Goal: Communication & Community: Answer question/provide support

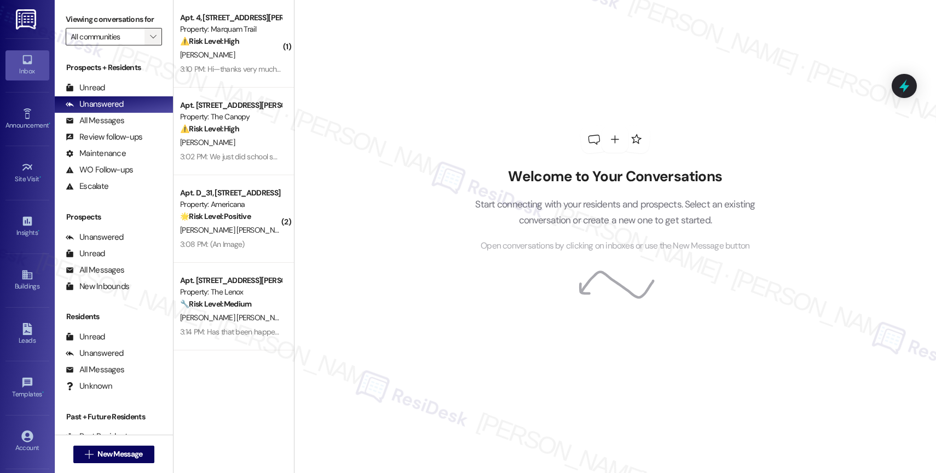
click at [150, 41] on icon "" at bounding box center [153, 36] width 6 height 9
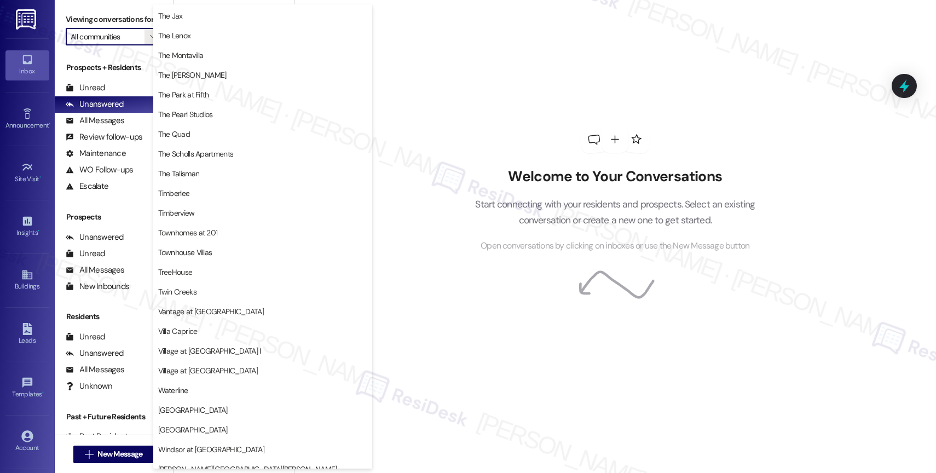
scroll to position [2019, 0]
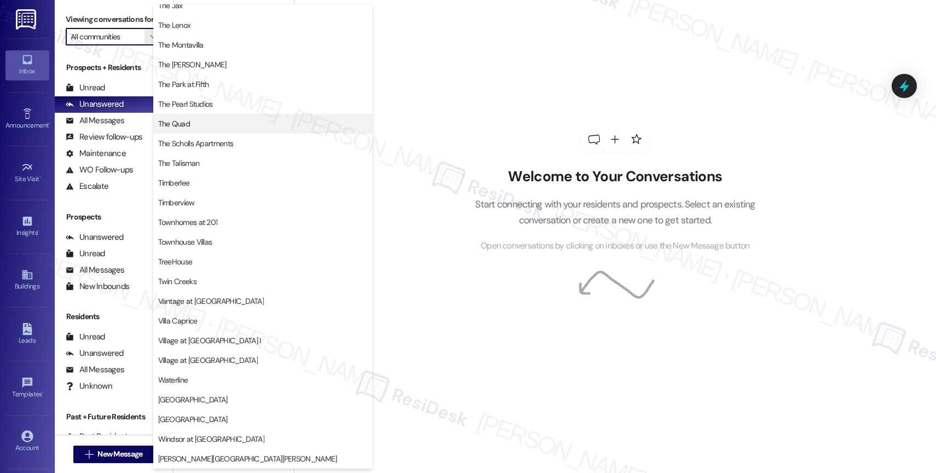
click at [205, 125] on span "The Quad" at bounding box center [262, 123] width 209 height 11
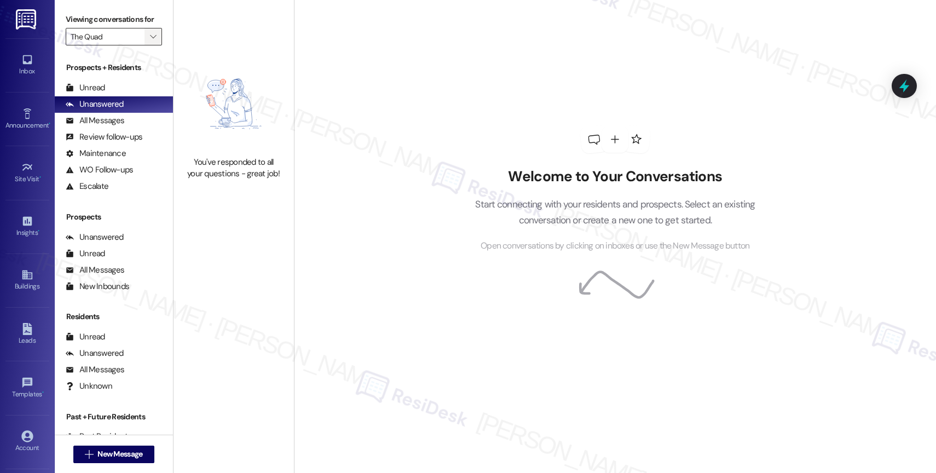
click at [148, 45] on span "" at bounding box center [153, 37] width 10 height 18
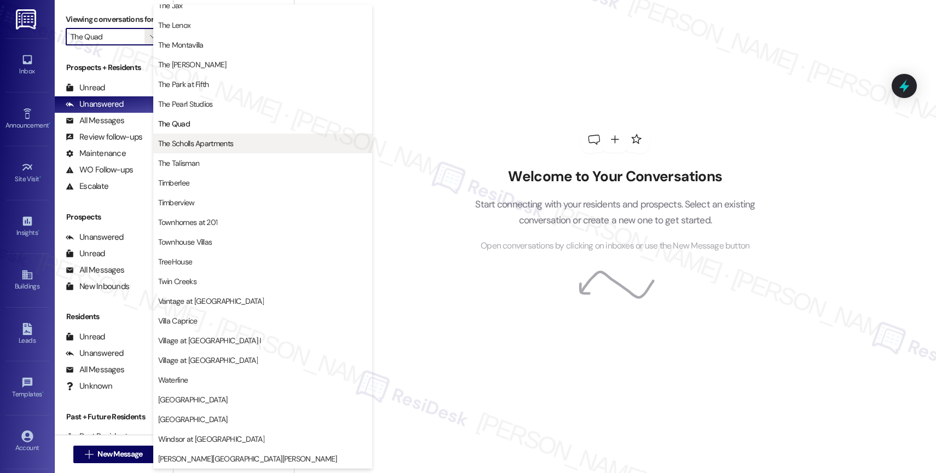
scroll to position [1966, 0]
click at [204, 144] on span "The Scholls Apartments" at bounding box center [196, 143] width 76 height 11
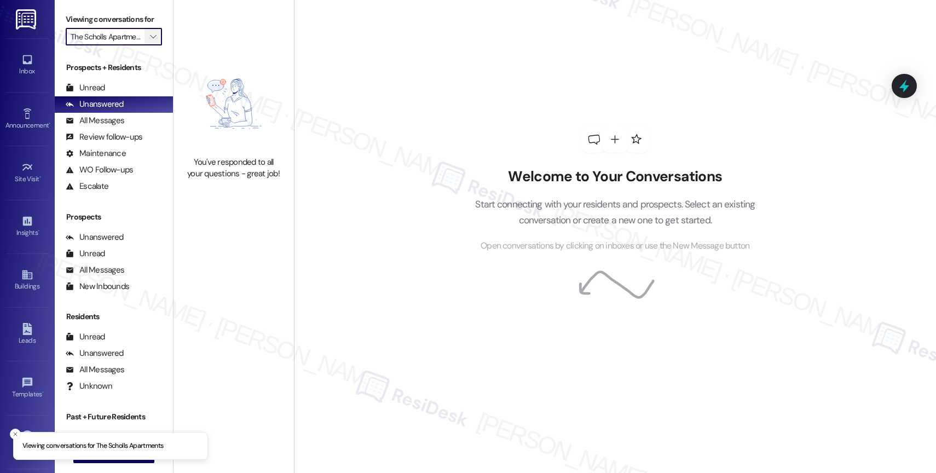
click at [148, 43] on span "" at bounding box center [153, 37] width 10 height 18
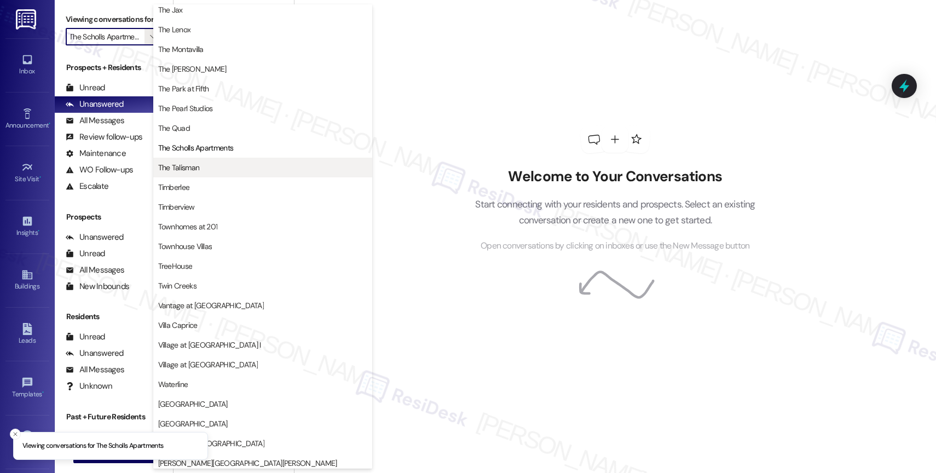
scroll to position [1964, 0]
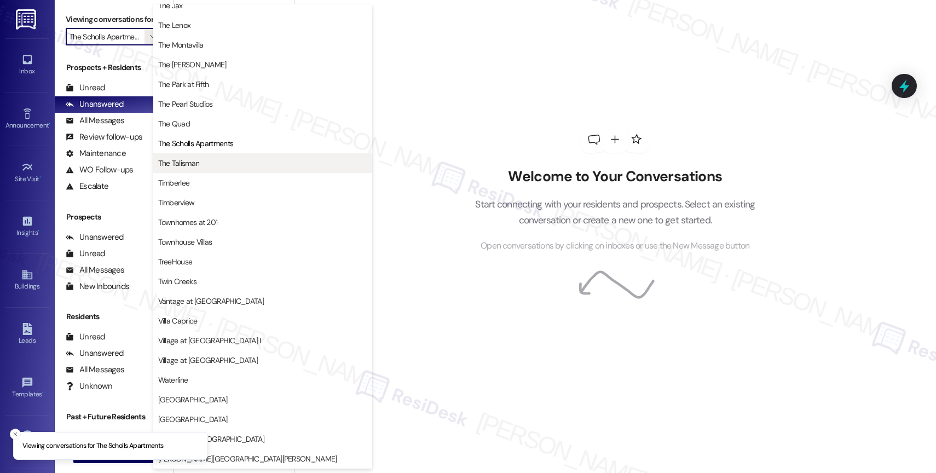
click at [196, 163] on span "The Talisman" at bounding box center [179, 163] width 42 height 11
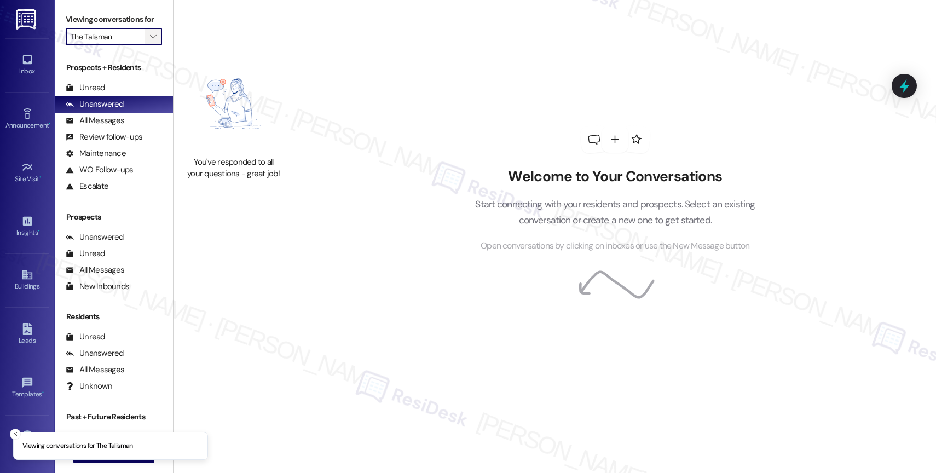
click at [148, 45] on span "" at bounding box center [153, 37] width 10 height 18
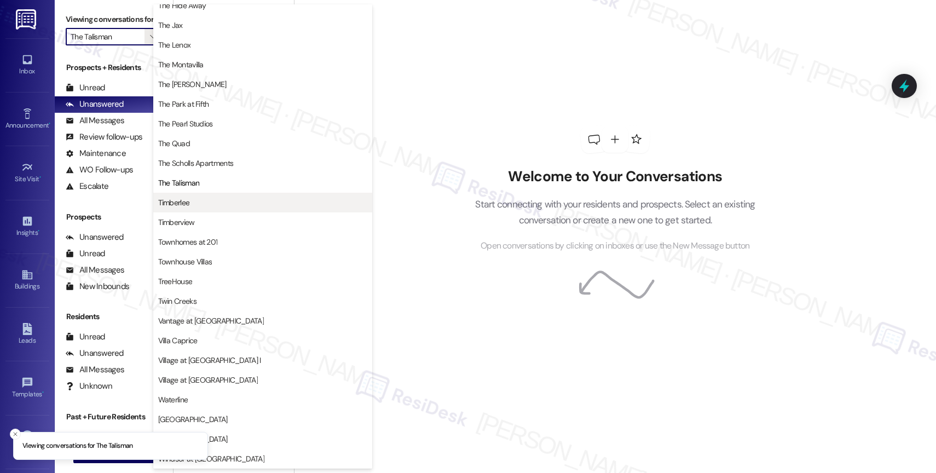
scroll to position [1966, 0]
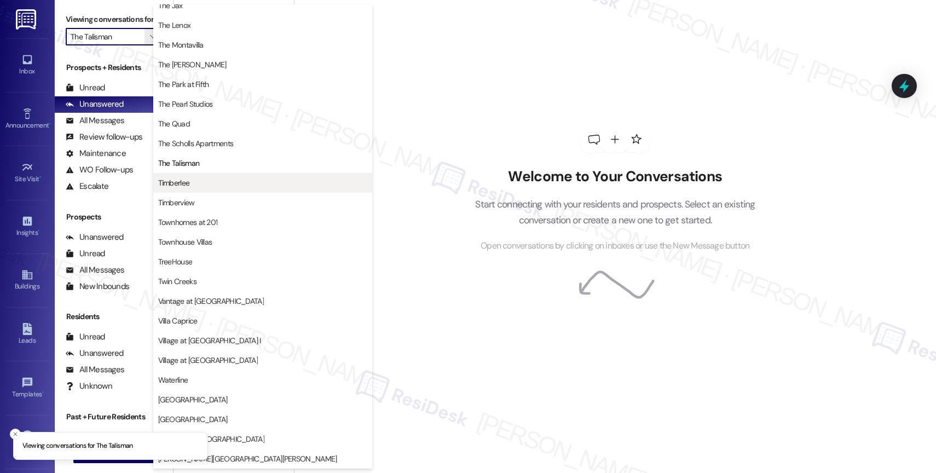
click at [201, 184] on span "Timberlee" at bounding box center [262, 182] width 209 height 11
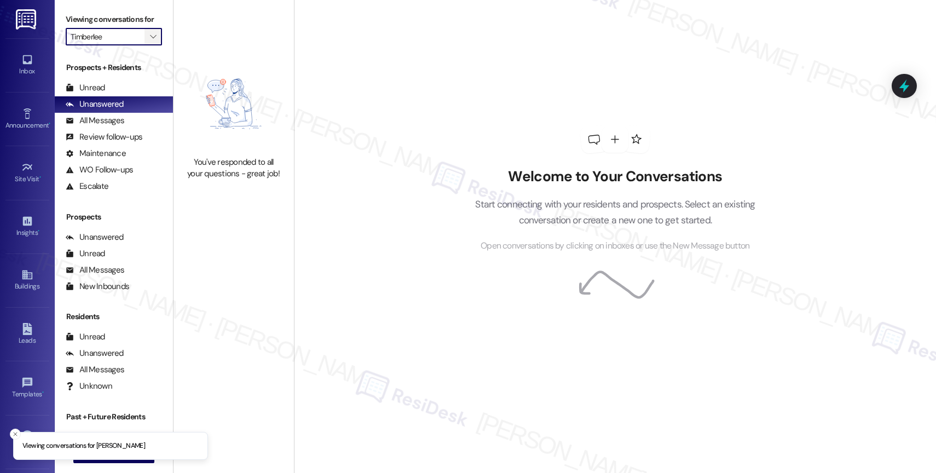
click at [148, 45] on span "" at bounding box center [153, 37] width 10 height 18
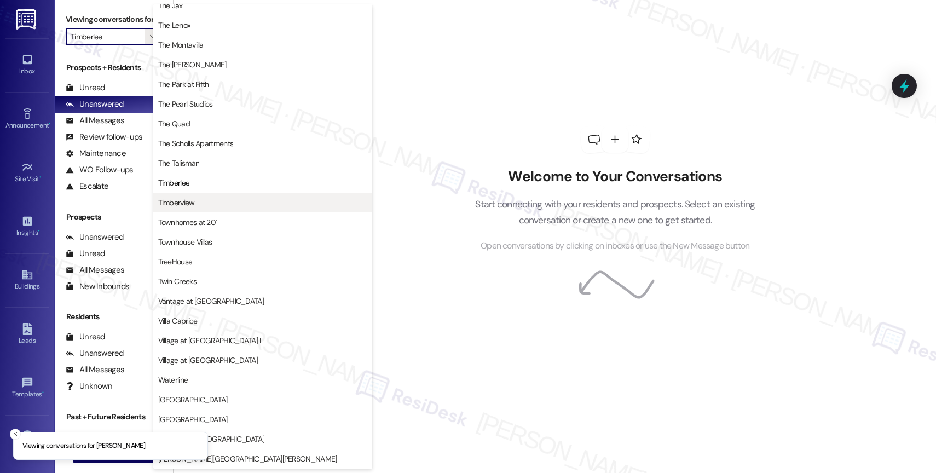
scroll to position [1992, 0]
click at [218, 197] on span "Timberview" at bounding box center [262, 202] width 209 height 11
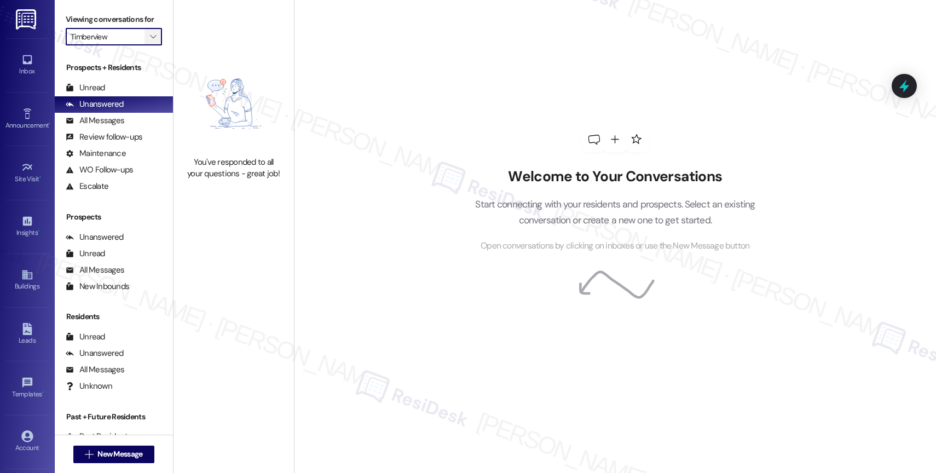
click at [150, 41] on icon "" at bounding box center [153, 36] width 6 height 9
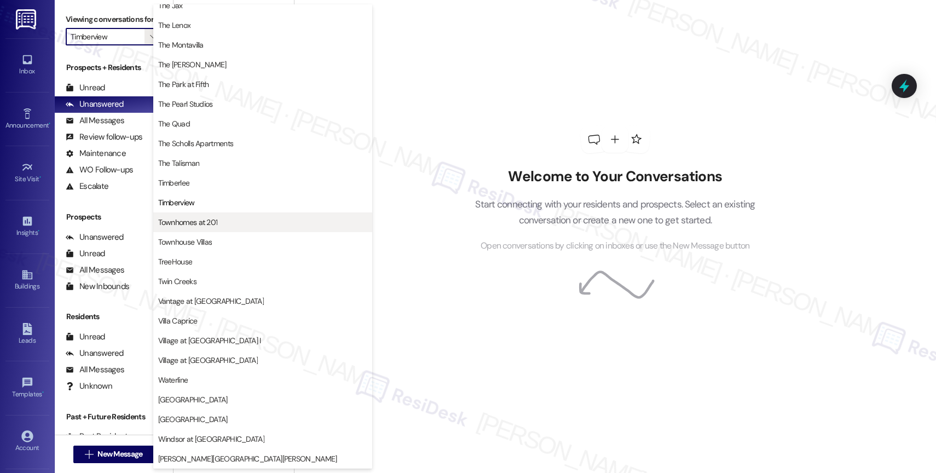
scroll to position [1995, 0]
click at [203, 216] on button "Townhomes at 201" at bounding box center [262, 222] width 219 height 20
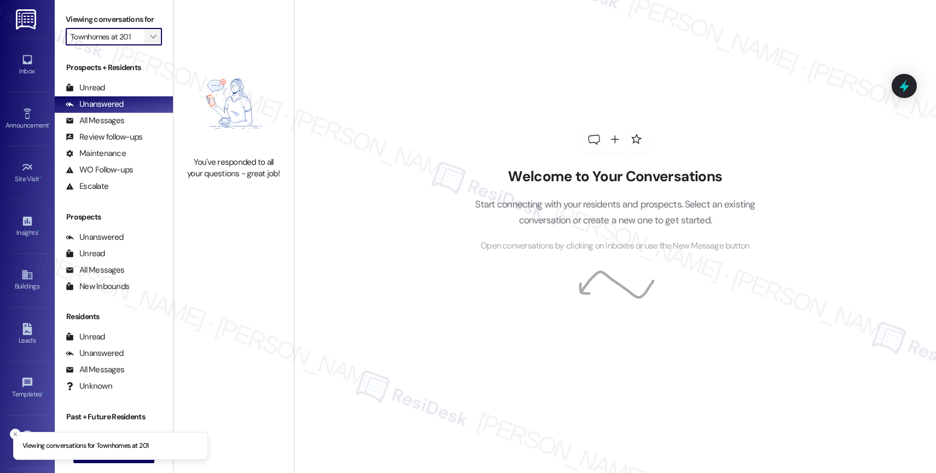
click at [150, 41] on icon "" at bounding box center [153, 36] width 6 height 9
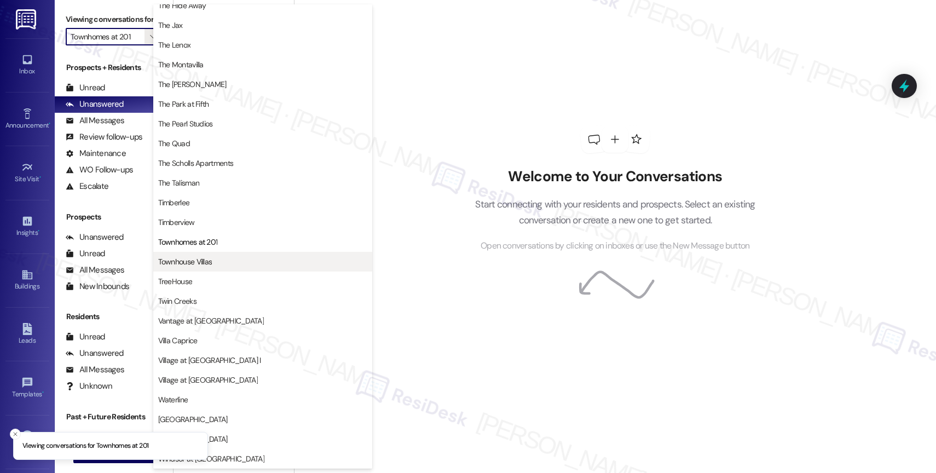
scroll to position [1966, 0]
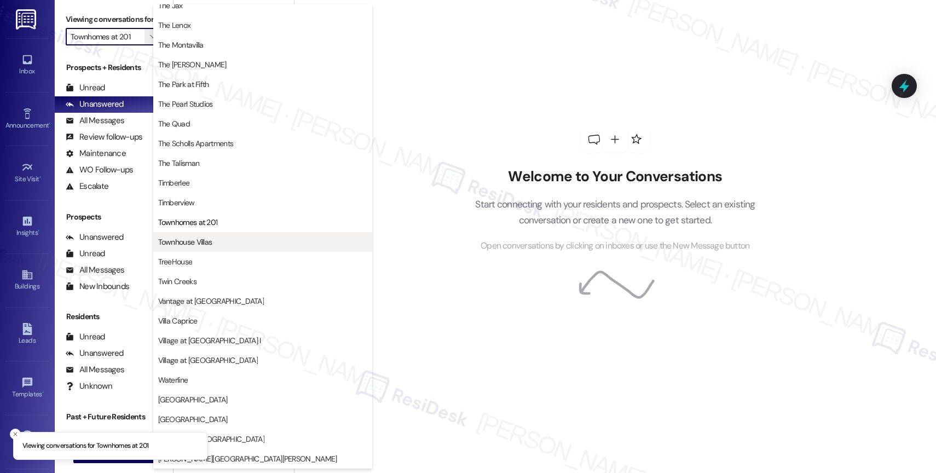
click at [209, 239] on span "Townhouse Villas" at bounding box center [185, 241] width 54 height 11
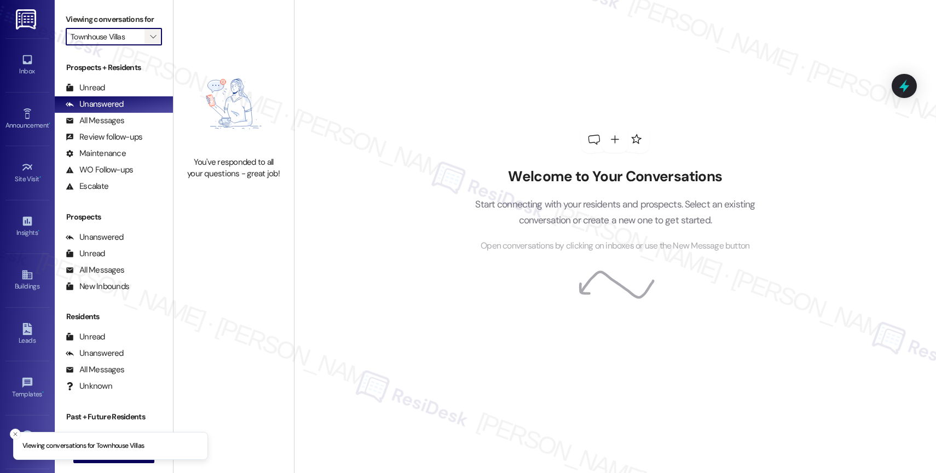
click at [150, 41] on icon "" at bounding box center [153, 36] width 6 height 9
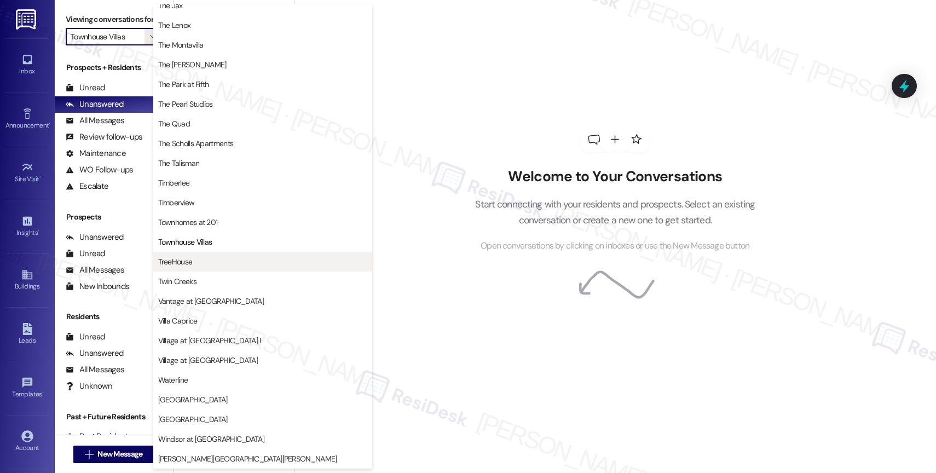
scroll to position [1997, 0]
click at [206, 254] on button "TreeHouse" at bounding box center [262, 262] width 219 height 20
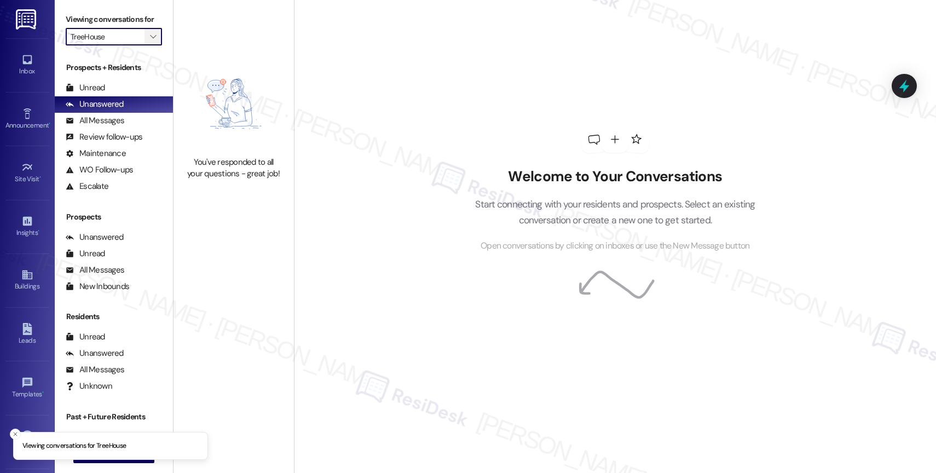
click at [149, 44] on span "" at bounding box center [153, 37] width 10 height 18
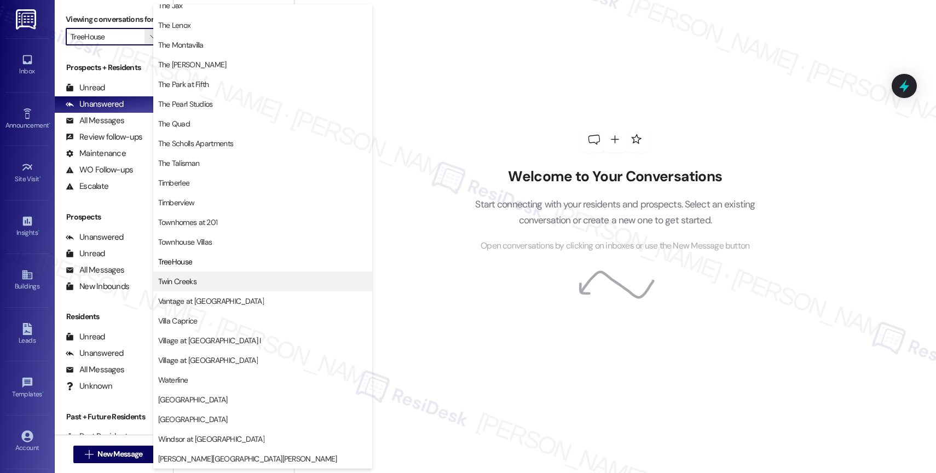
scroll to position [1995, 0]
click at [206, 281] on span "Twin Creeks" at bounding box center [262, 281] width 209 height 11
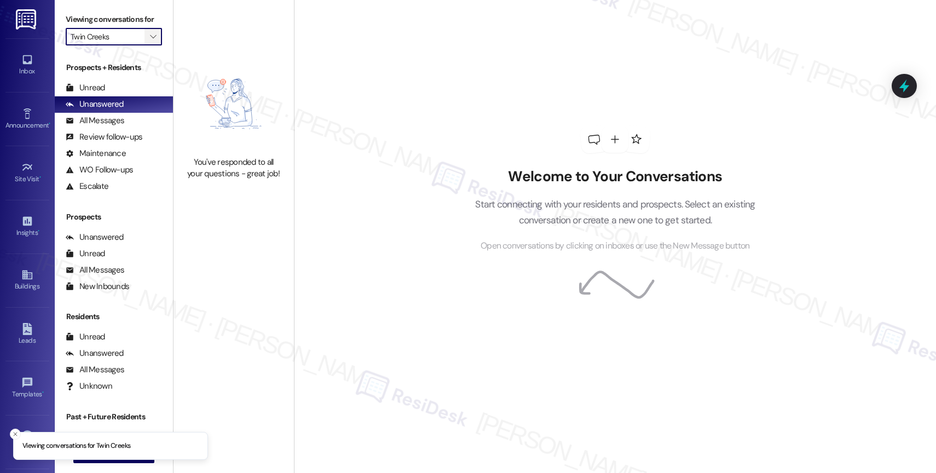
click at [148, 45] on span "" at bounding box center [153, 37] width 10 height 18
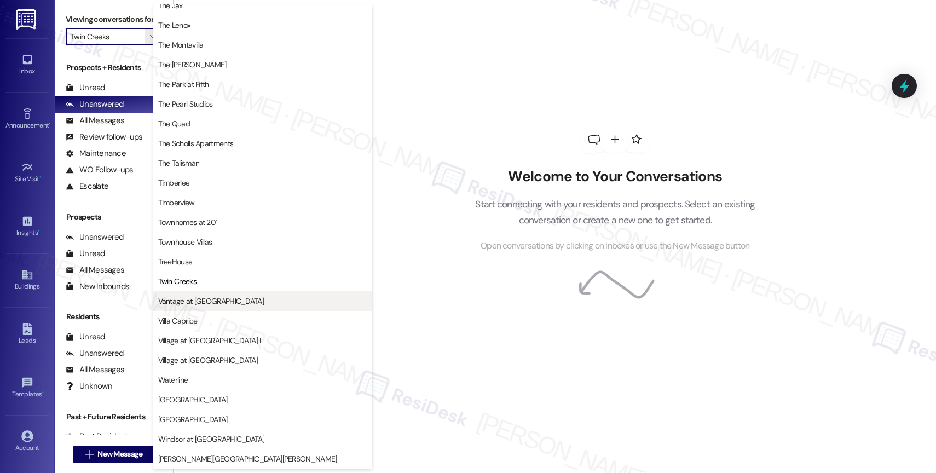
scroll to position [1994, 0]
click at [193, 294] on button "Vantage at Hillsdale" at bounding box center [262, 301] width 219 height 20
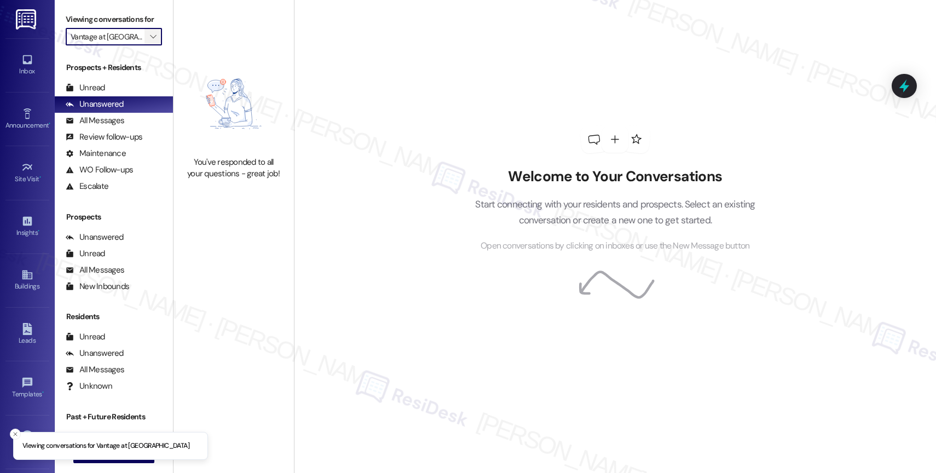
click at [148, 45] on span "" at bounding box center [153, 37] width 10 height 18
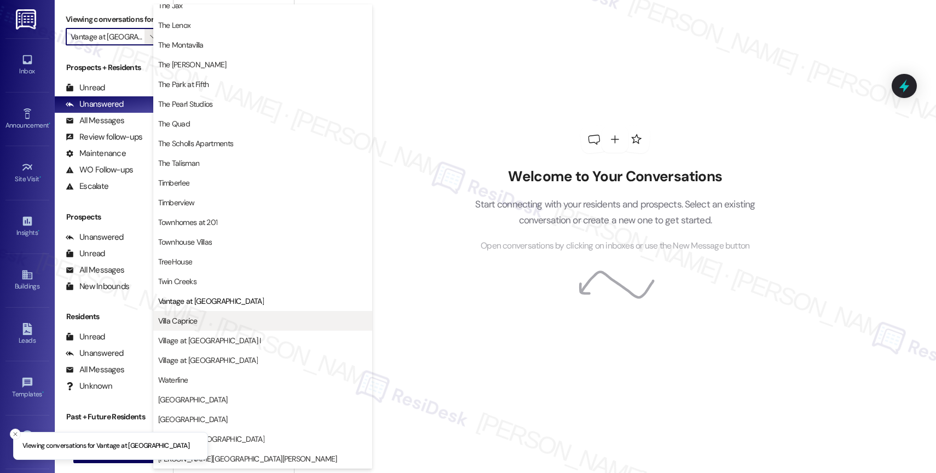
scroll to position [1990, 0]
click at [198, 321] on span "Villa Caprice" at bounding box center [262, 320] width 209 height 11
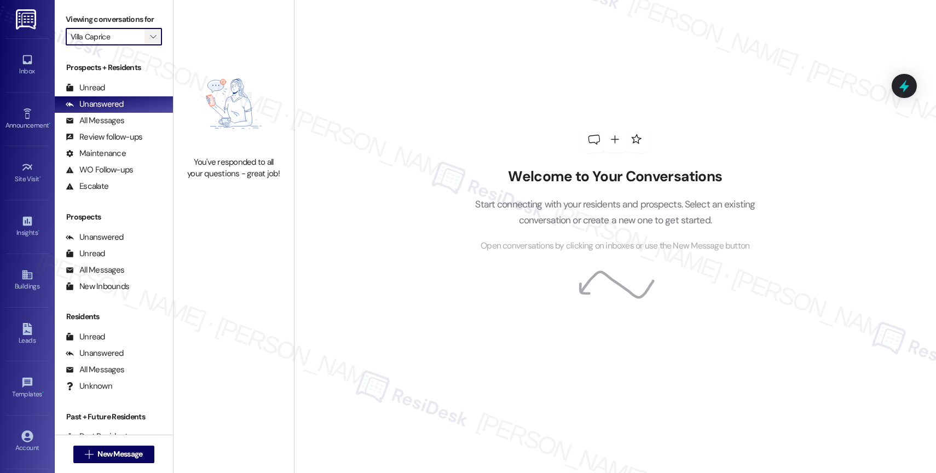
click at [150, 41] on icon "" at bounding box center [153, 36] width 6 height 9
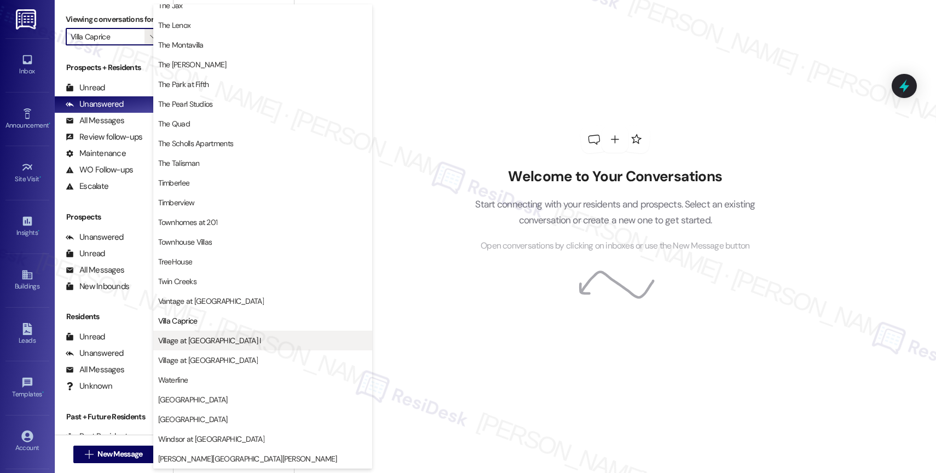
scroll to position [1971, 0]
click at [192, 343] on span "Village at Main Street I" at bounding box center [209, 340] width 103 height 11
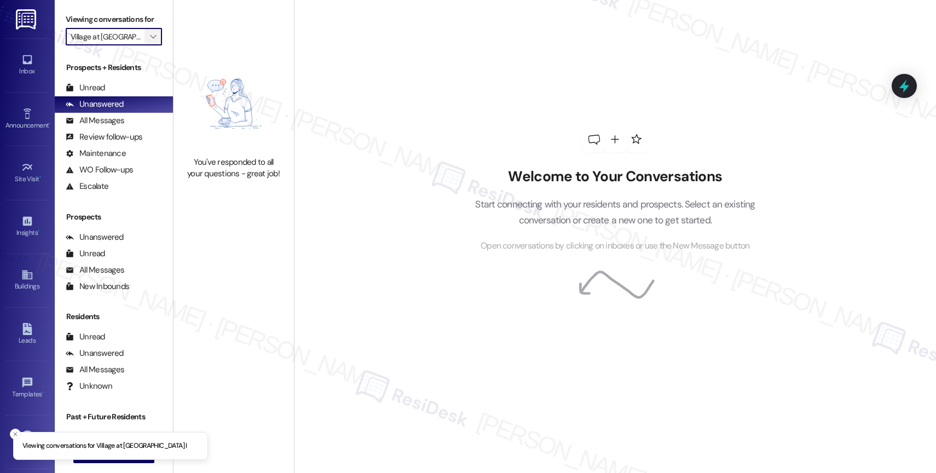
click at [150, 41] on icon "" at bounding box center [153, 36] width 6 height 9
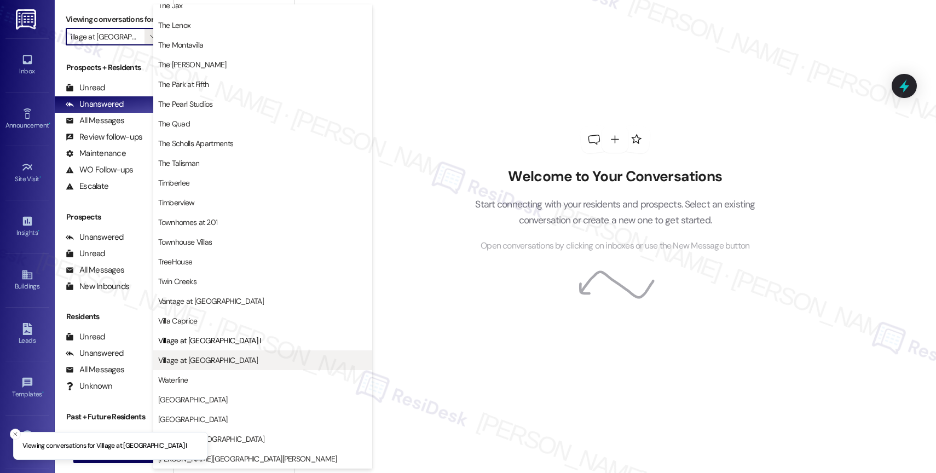
scroll to position [1969, 0]
click at [206, 362] on span "Village at Sunrise" at bounding box center [208, 360] width 100 height 11
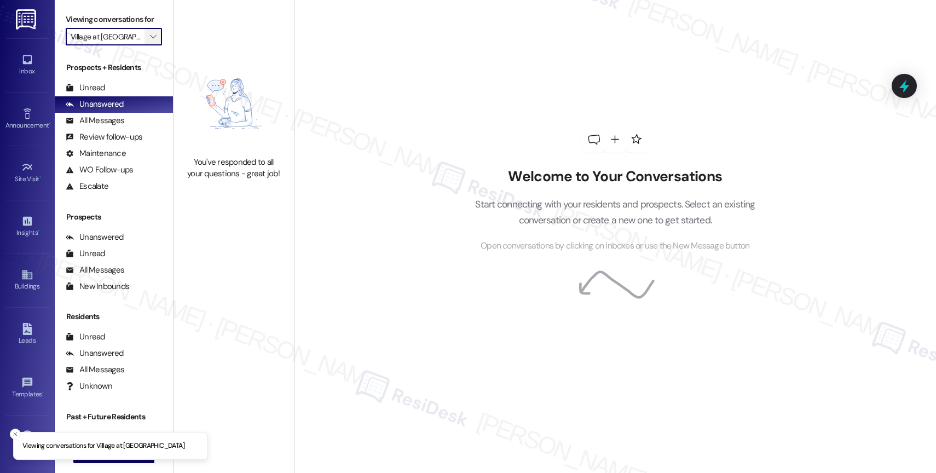
click at [148, 45] on span "" at bounding box center [153, 37] width 10 height 18
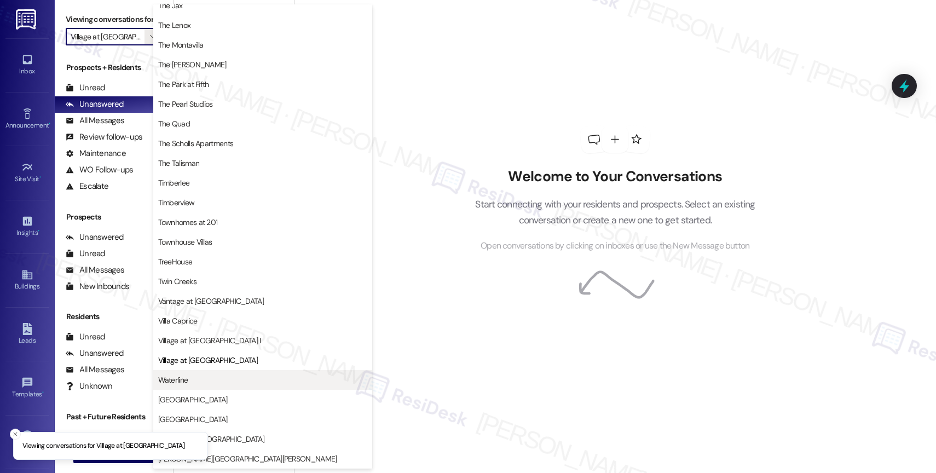
scroll to position [1966, 0]
click at [215, 375] on span "Waterline" at bounding box center [262, 379] width 209 height 11
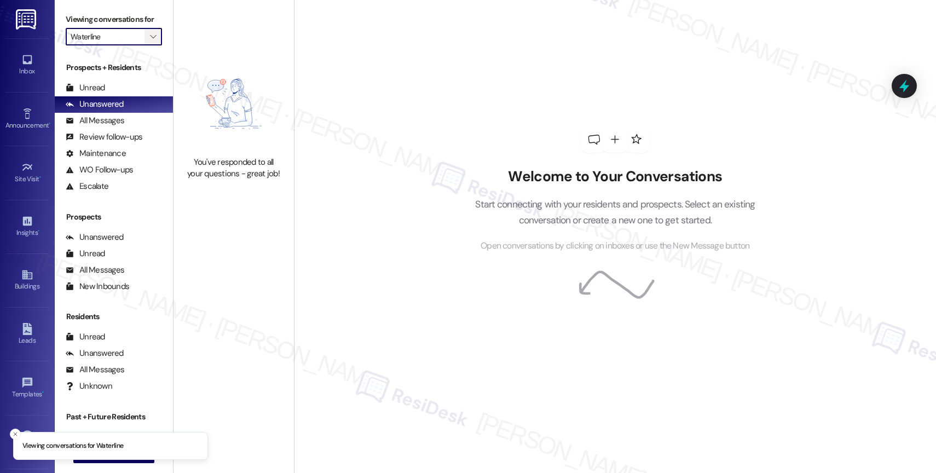
click at [148, 43] on span "" at bounding box center [153, 37] width 10 height 18
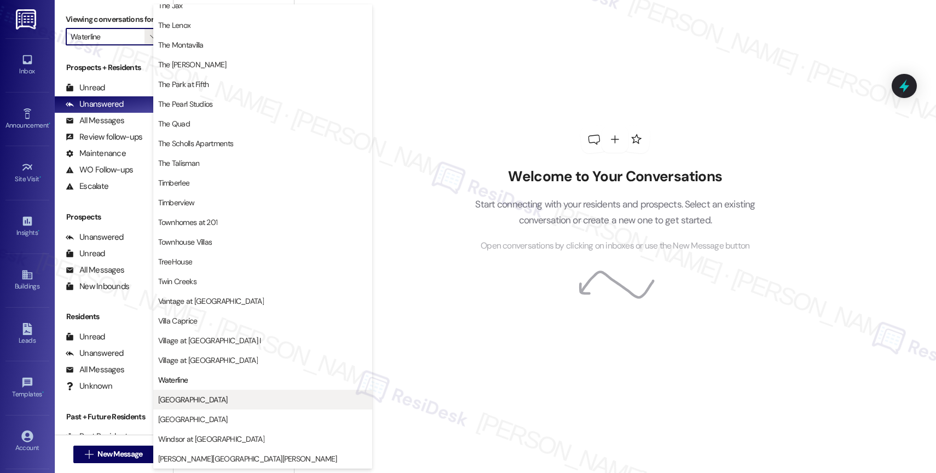
scroll to position [1995, 0]
click at [201, 400] on span "West End" at bounding box center [262, 399] width 209 height 11
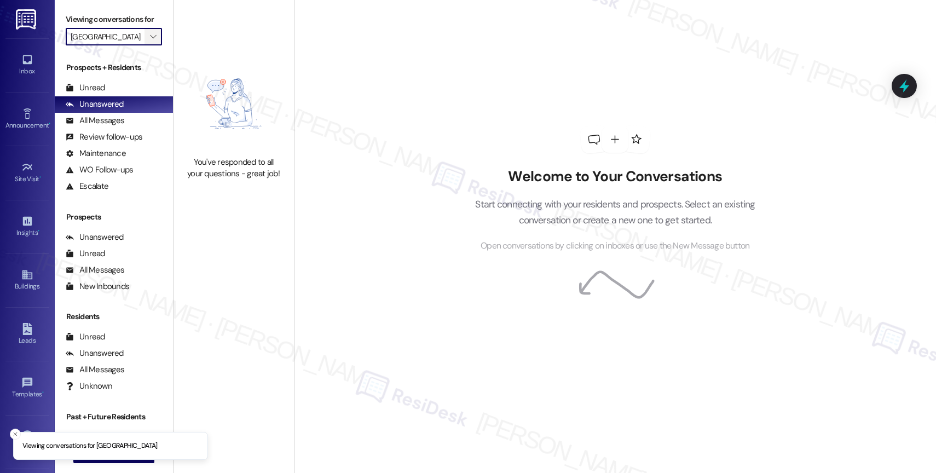
click at [150, 41] on icon "" at bounding box center [153, 36] width 6 height 9
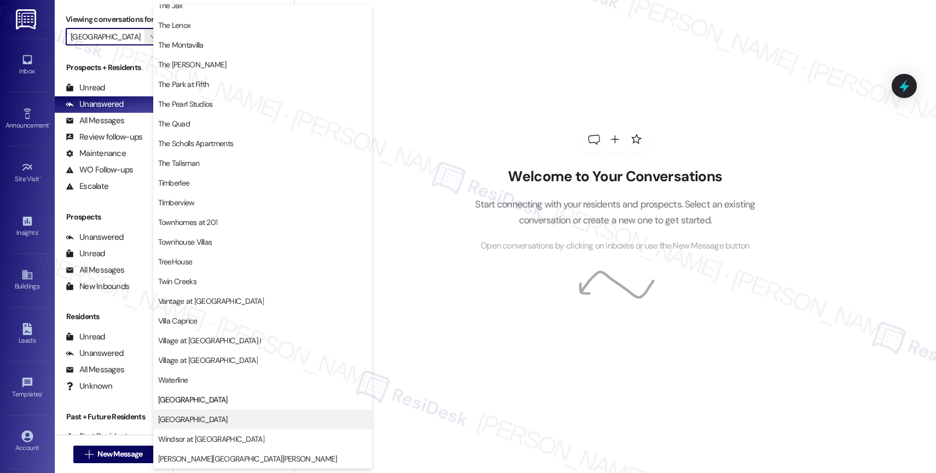
scroll to position [1993, 0]
click at [190, 416] on span "Willow Tree Place" at bounding box center [193, 419] width 70 height 11
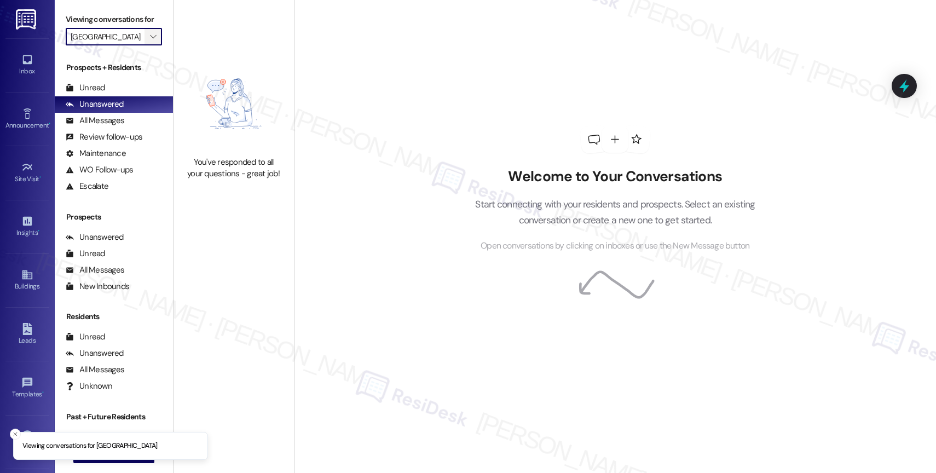
click at [150, 41] on icon "" at bounding box center [153, 36] width 6 height 9
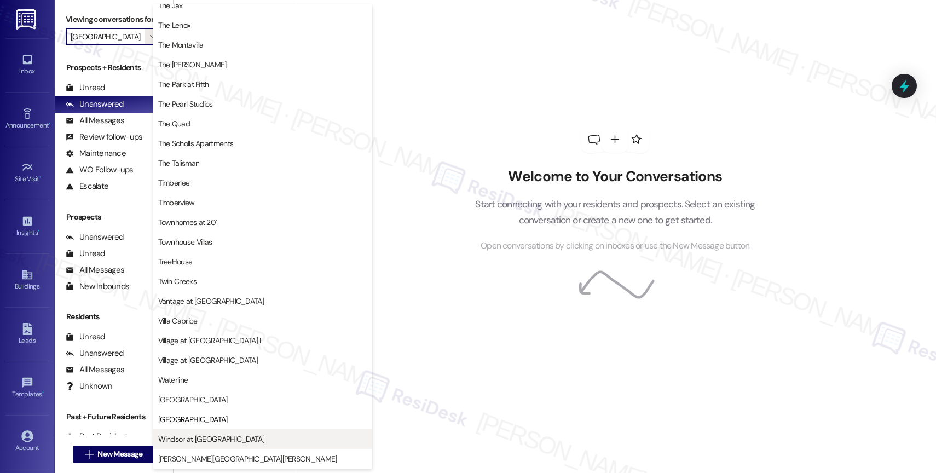
scroll to position [1990, 0]
click at [209, 434] on span "Windsor at Amberglen" at bounding box center [211, 438] width 106 height 11
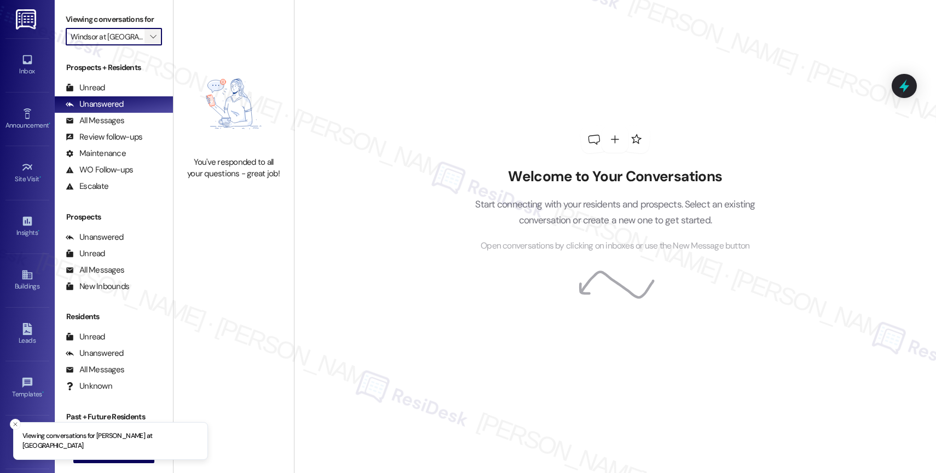
click at [150, 41] on icon "" at bounding box center [153, 36] width 6 height 9
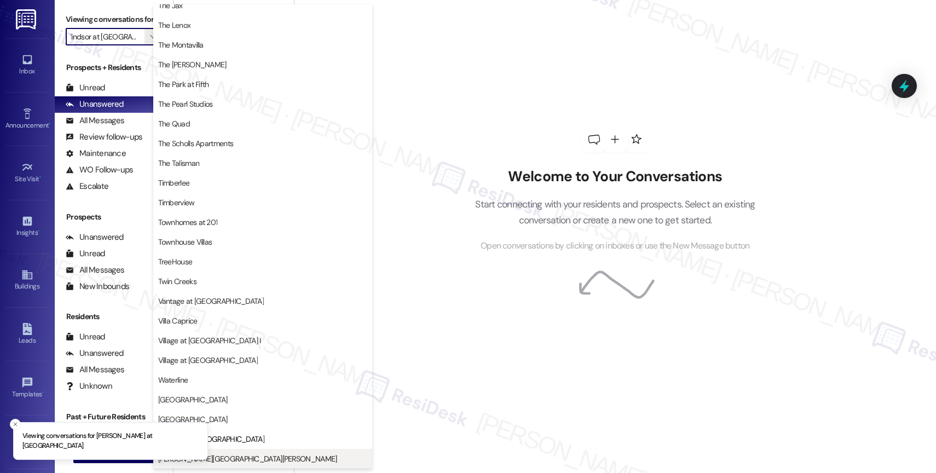
scroll to position [1995, 0]
click at [235, 458] on span "Witham Hill Oaks" at bounding box center [262, 458] width 209 height 11
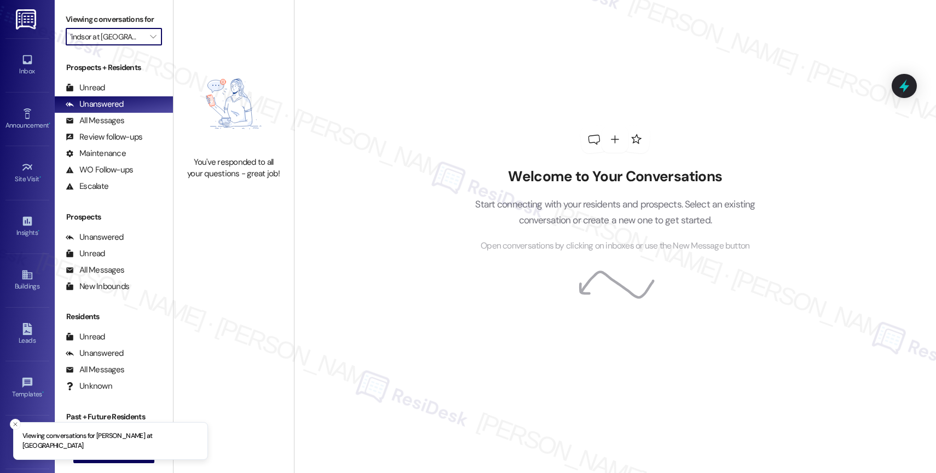
type input "Witham Hill Oaks"
click at [150, 41] on icon "" at bounding box center [153, 36] width 6 height 9
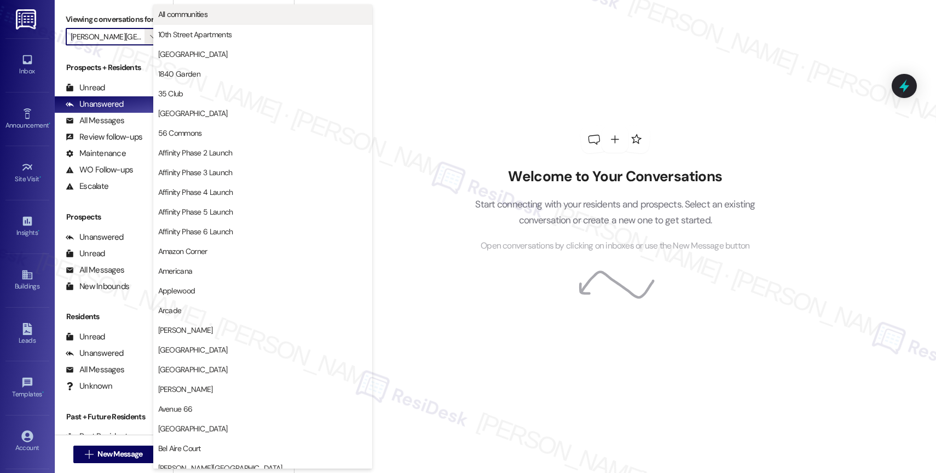
click at [254, 15] on span "All communities" at bounding box center [262, 14] width 209 height 11
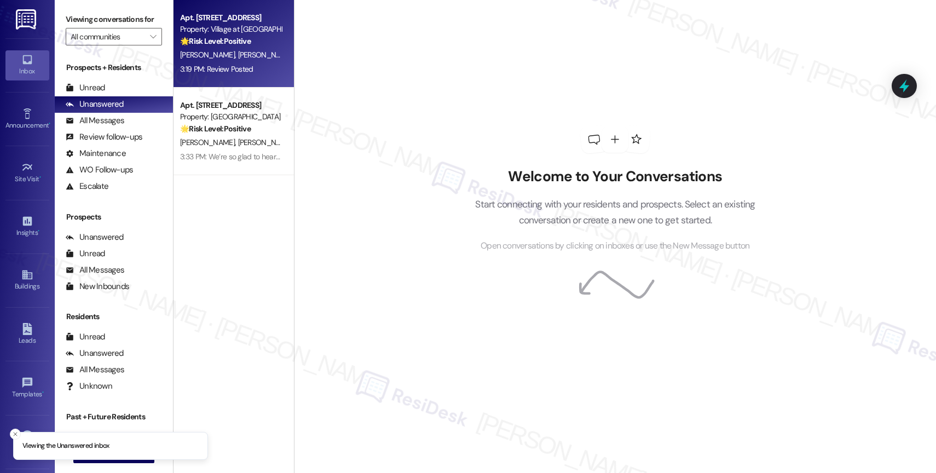
click at [244, 57] on div "[PERSON_NAME] [PERSON_NAME]" at bounding box center [230, 55] width 103 height 14
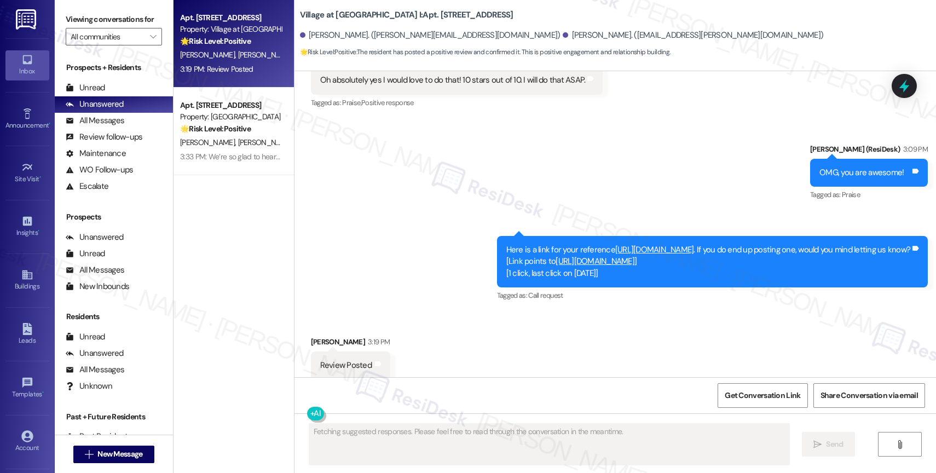
scroll to position [5484, 0]
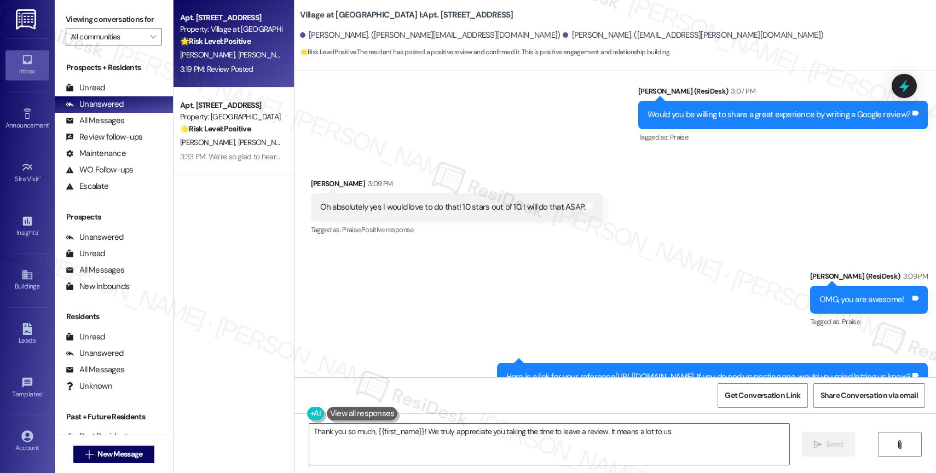
type textarea "Thank you so much, {{first_name}}! We truly appreciate you taking the time to l…"
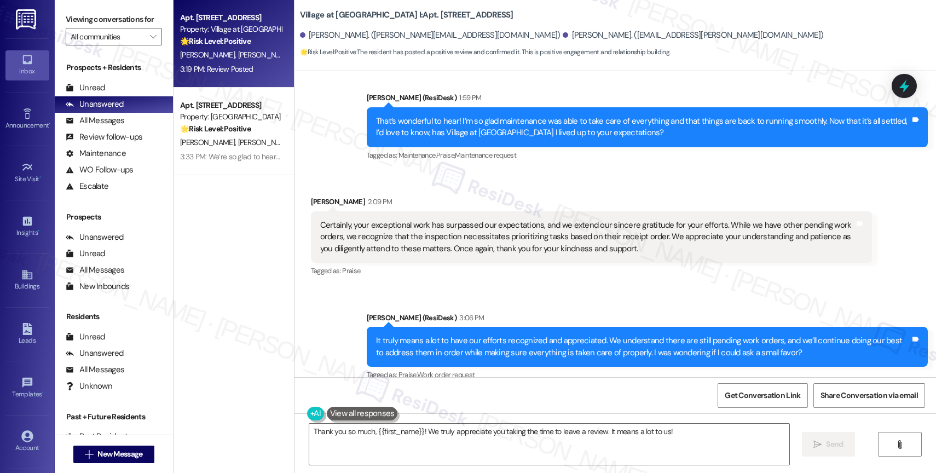
scroll to position [4958, 0]
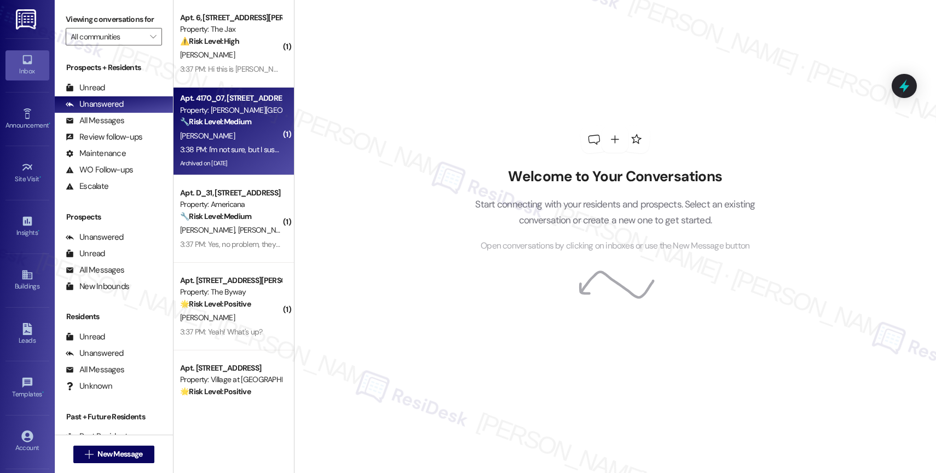
scroll to position [130, 0]
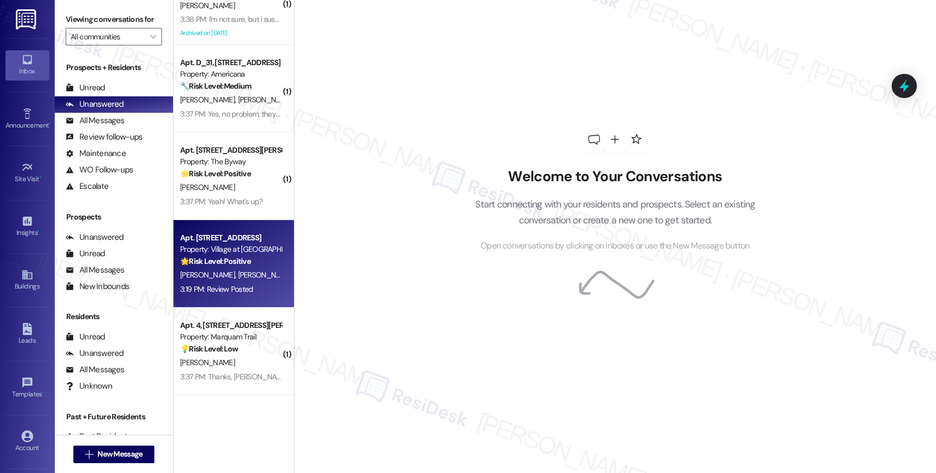
click at [240, 246] on div "Property: Village at [GEOGRAPHIC_DATA] I" at bounding box center [230, 249] width 101 height 11
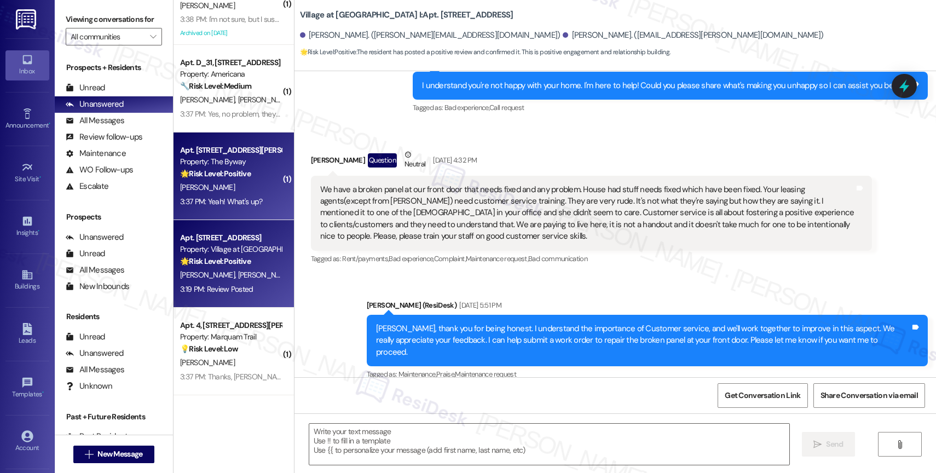
scroll to position [5611, 0]
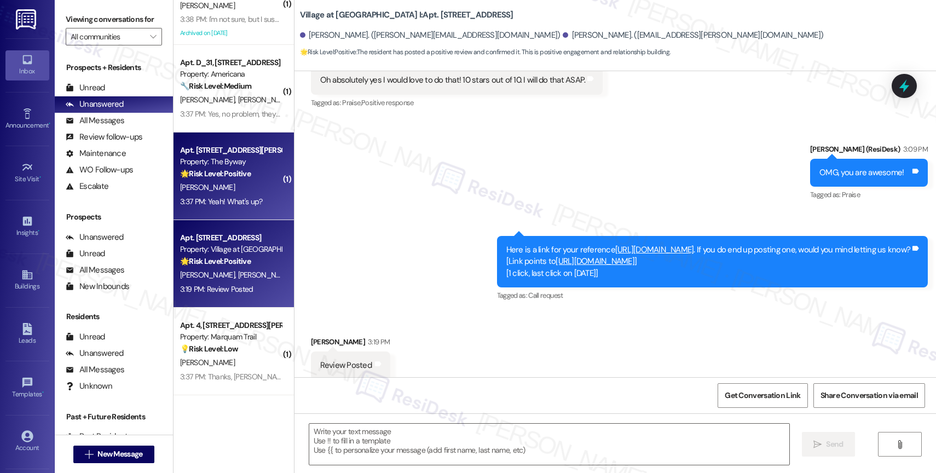
type textarea "Fetching suggested responses. Please feel free to read through the conversation…"
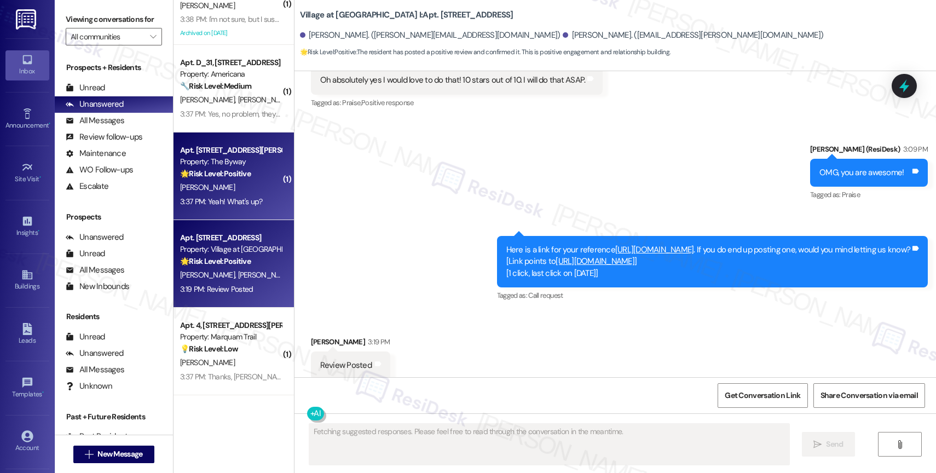
scroll to position [0, 0]
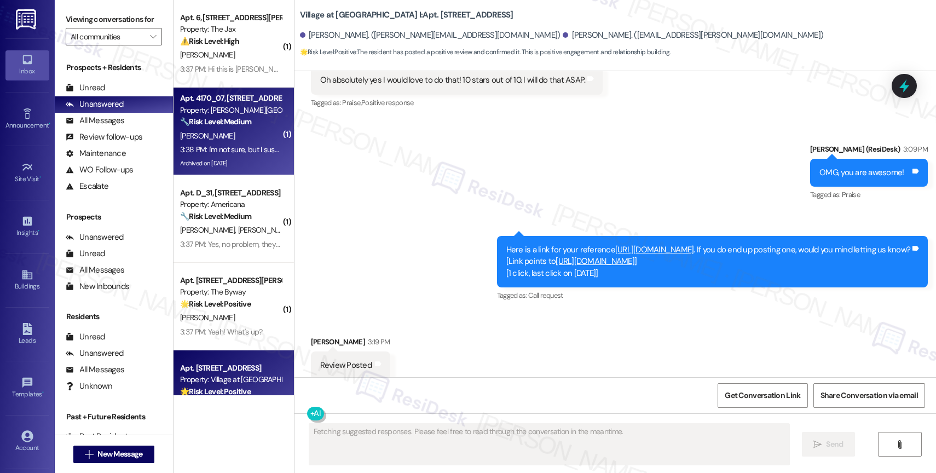
click at [217, 120] on strong "🔧 Risk Level: Medium" at bounding box center [215, 122] width 71 height 10
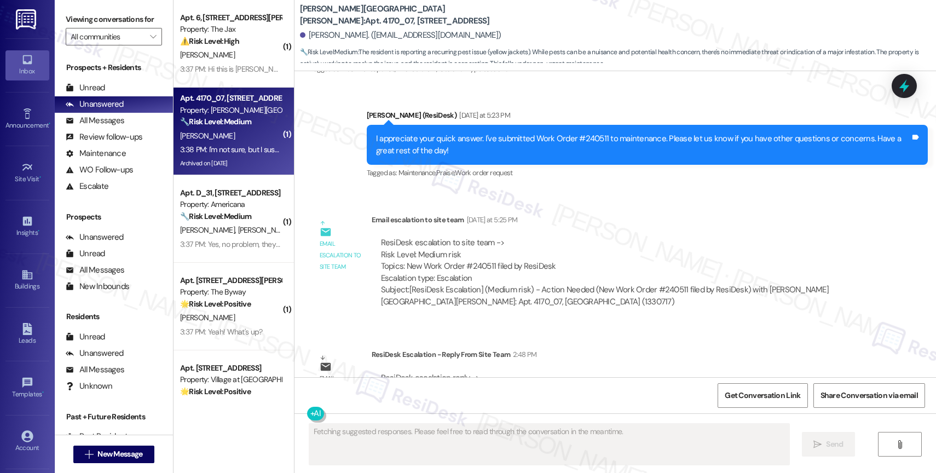
scroll to position [5096, 0]
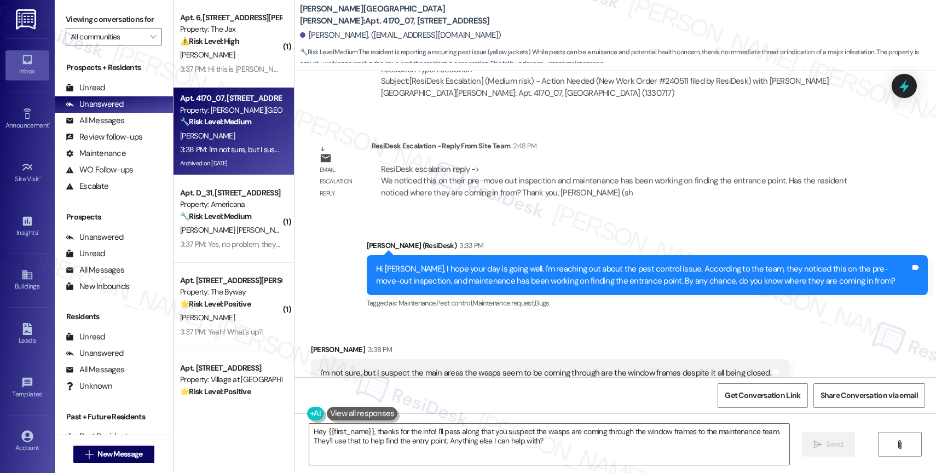
click at [390, 367] on div "I'm not sure, but I suspect the main areas the wasps seem to be coming through …" at bounding box center [545, 372] width 451 height 11
copy div "I'm not sure, but I suspect the main areas the wasps seem to be coming through …"
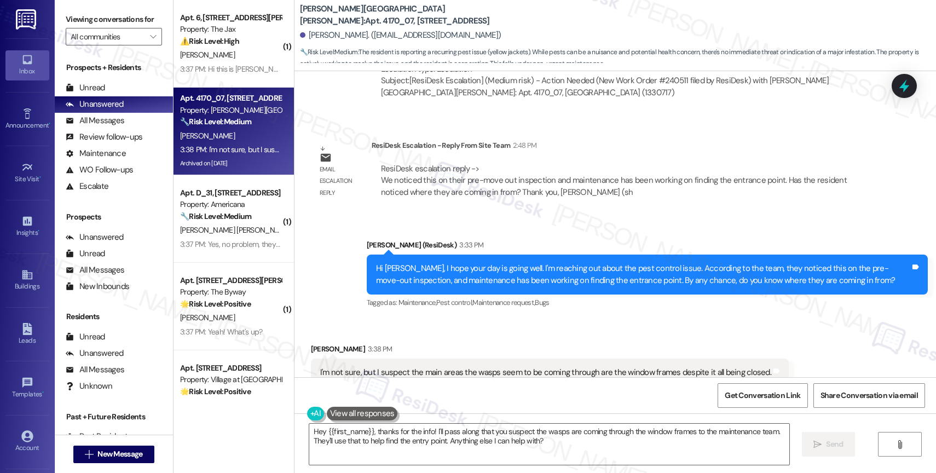
click at [528, 343] on div "Patrick Luo 3:38 PM" at bounding box center [550, 350] width 478 height 15
click at [392, 429] on textarea "Hey {{first_name}}, thanks for the info! I'll pass along that you suspect the w…" at bounding box center [549, 444] width 480 height 41
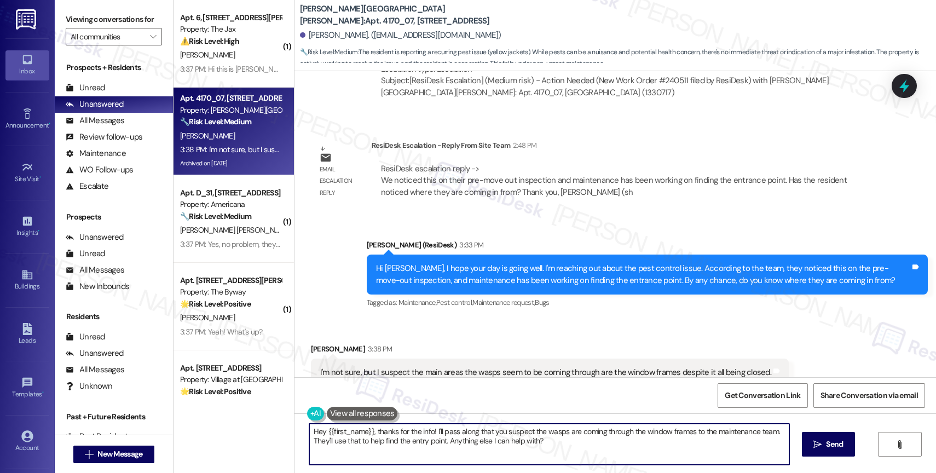
click at [392, 429] on textarea "Hey {{first_name}}, thanks for the info! I'll pass along that you suspect the w…" at bounding box center [549, 444] width 480 height 41
click at [379, 446] on textarea "Hey {{first_name}}, thanks for the info! I'll pass along that you suspect the w…" at bounding box center [549, 444] width 480 height 41
drag, startPoint x: 371, startPoint y: 430, endPoint x: 283, endPoint y: 423, distance: 87.3
click at [283, 423] on div "( 1 ) Apt. 6, 9685 SW Johnson St Property: The Jax ⚠️ Risk Level: High The mess…" at bounding box center [554, 236] width 762 height 473
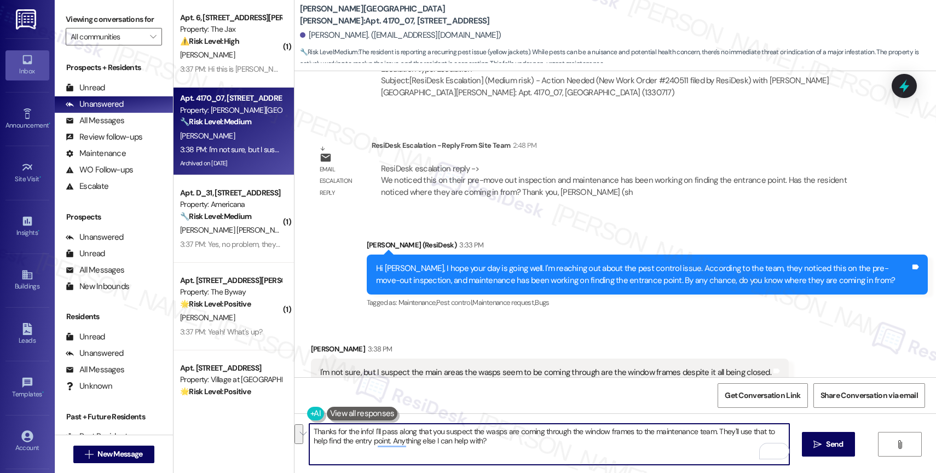
drag, startPoint x: 710, startPoint y: 429, endPoint x: 713, endPoint y: 441, distance: 12.8
click at [713, 441] on textarea "Thanks for the info! I'll pass along that you suspect the wasps are coming thro…" at bounding box center [549, 444] width 480 height 41
drag, startPoint x: 472, startPoint y: 430, endPoint x: 431, endPoint y: 429, distance: 40.5
click at [431, 429] on textarea "Thanks for the info! I'll pass along to the maintenance team that you suspect t…" at bounding box center [549, 444] width 480 height 41
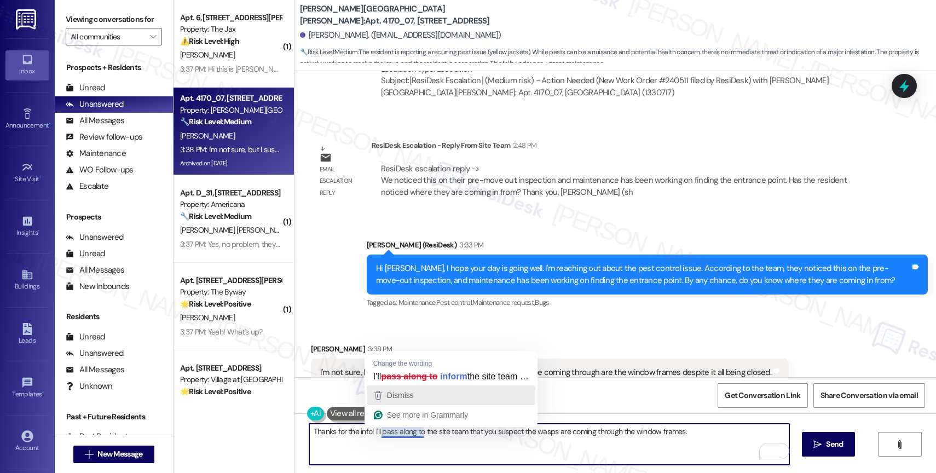
click at [415, 399] on div "Dismiss" at bounding box center [451, 395] width 159 height 16
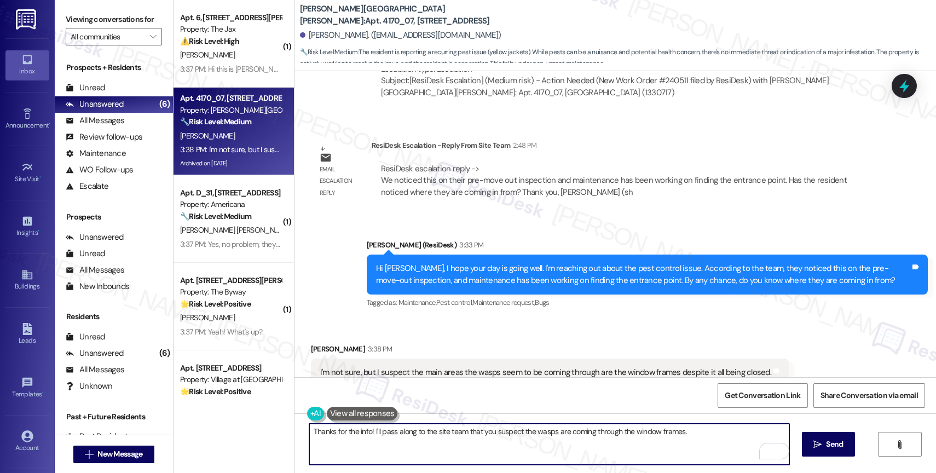
click at [694, 432] on textarea "Thanks for the info! I'll pass along to the site team that you suspect the wasp…" at bounding box center [549, 444] width 480 height 41
type textarea "Thanks for the info! I'll pass along to the site team that you suspect the wasp…"
click at [818, 439] on span " Send" at bounding box center [828, 443] width 34 height 11
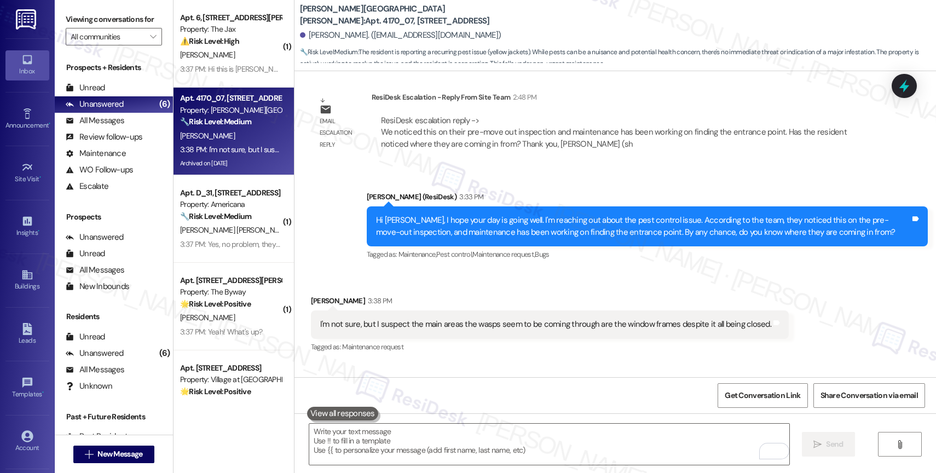
scroll to position [5172, 0]
